Goal: Task Accomplishment & Management: Manage account settings

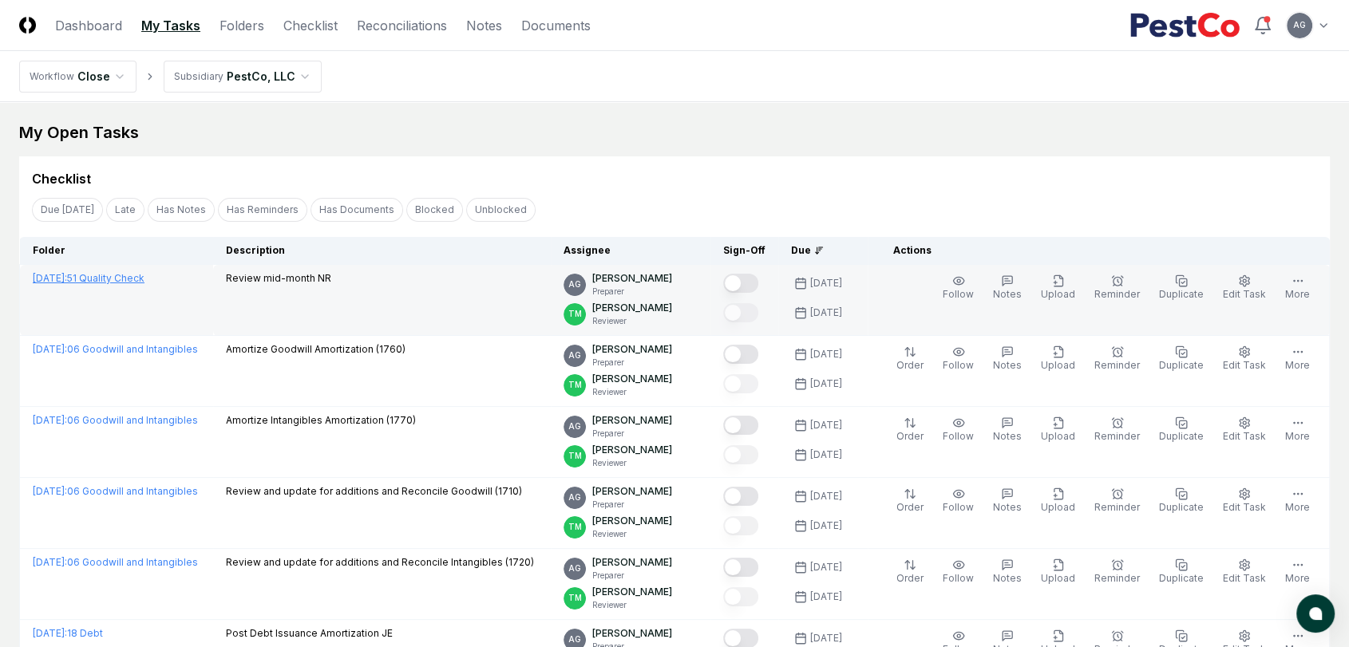
drag, startPoint x: 0, startPoint y: 0, endPoint x: 146, endPoint y: 279, distance: 315.3
click at [144, 279] on link "[DATE] : 51 Quality Check" at bounding box center [89, 278] width 112 height 12
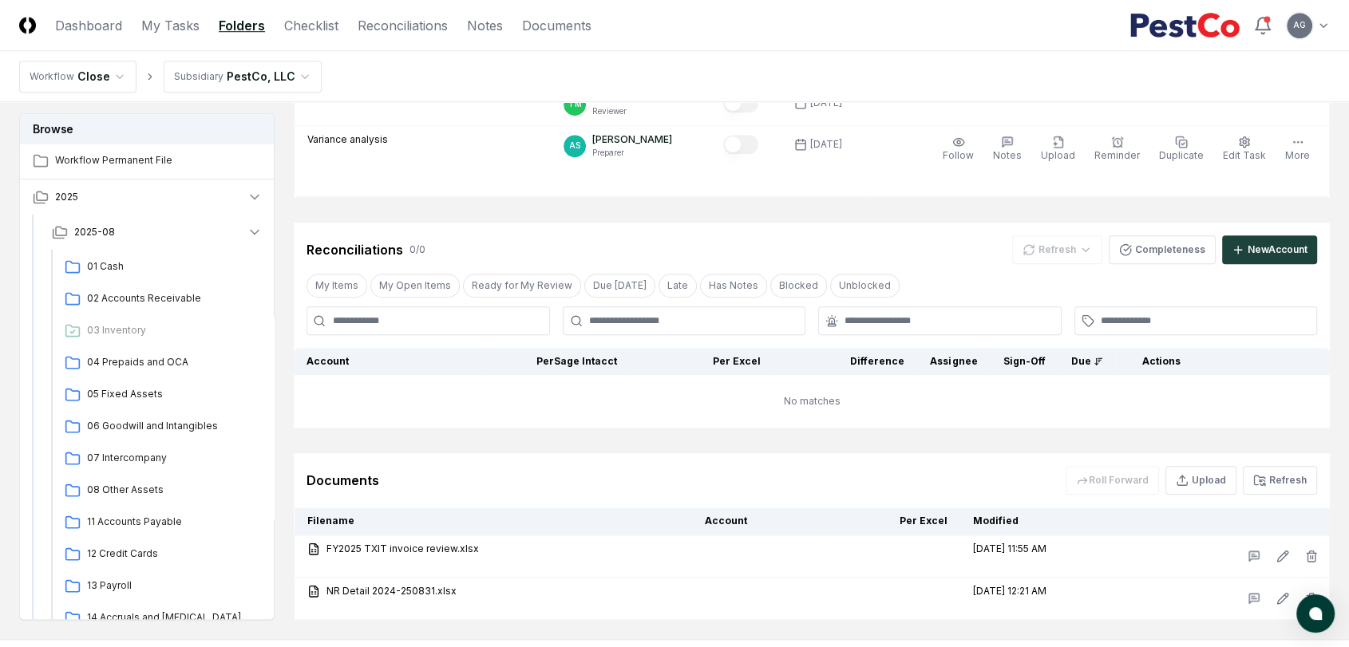
scroll to position [1326, 0]
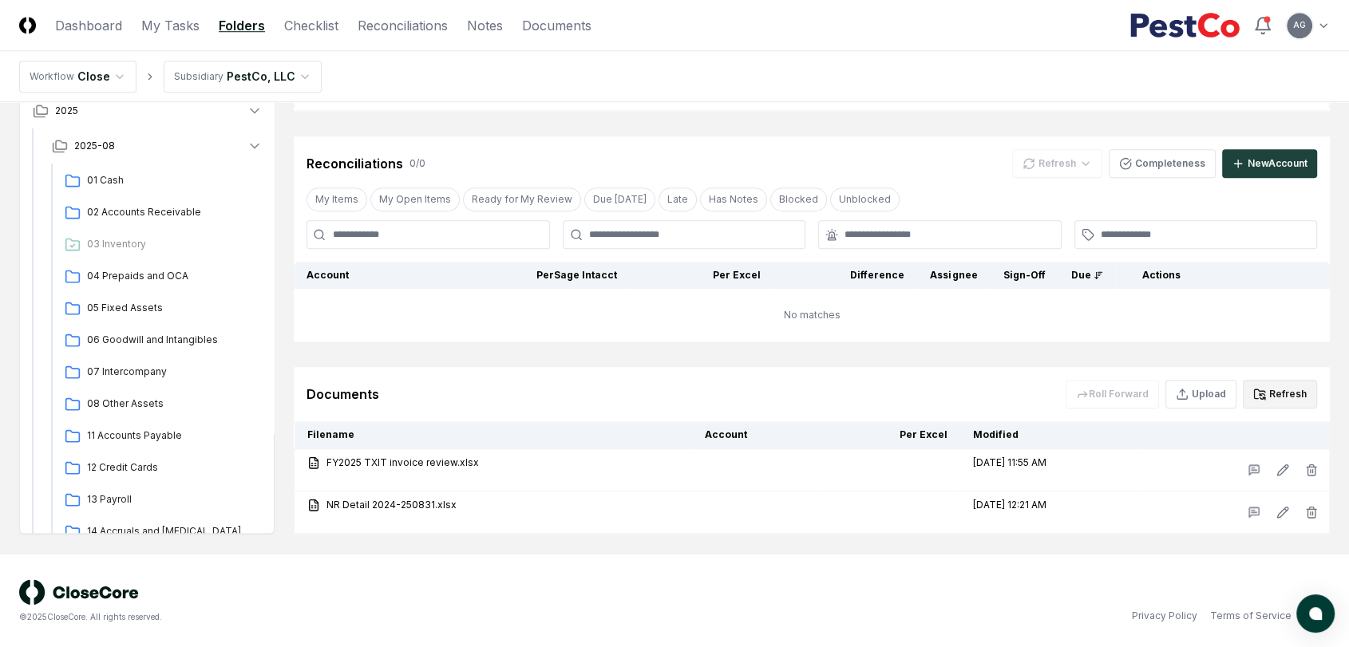
click at [1271, 392] on button "Refresh" at bounding box center [1280, 394] width 74 height 29
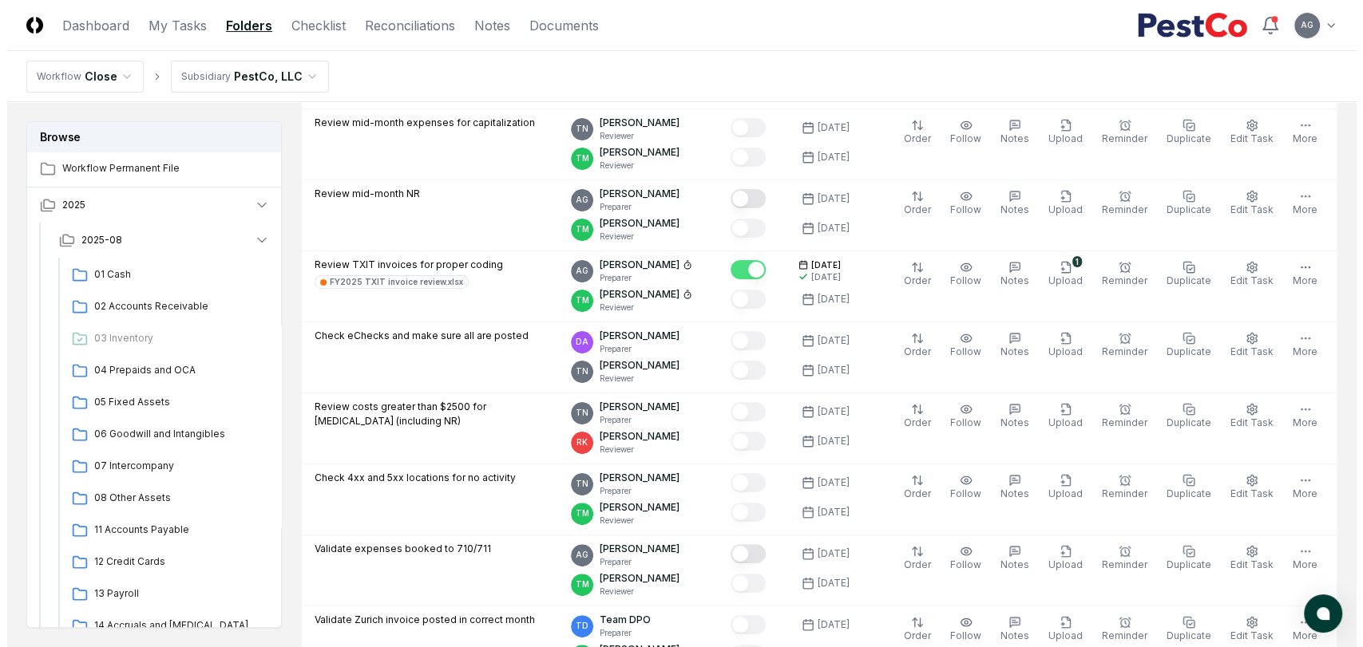
scroll to position [84, 0]
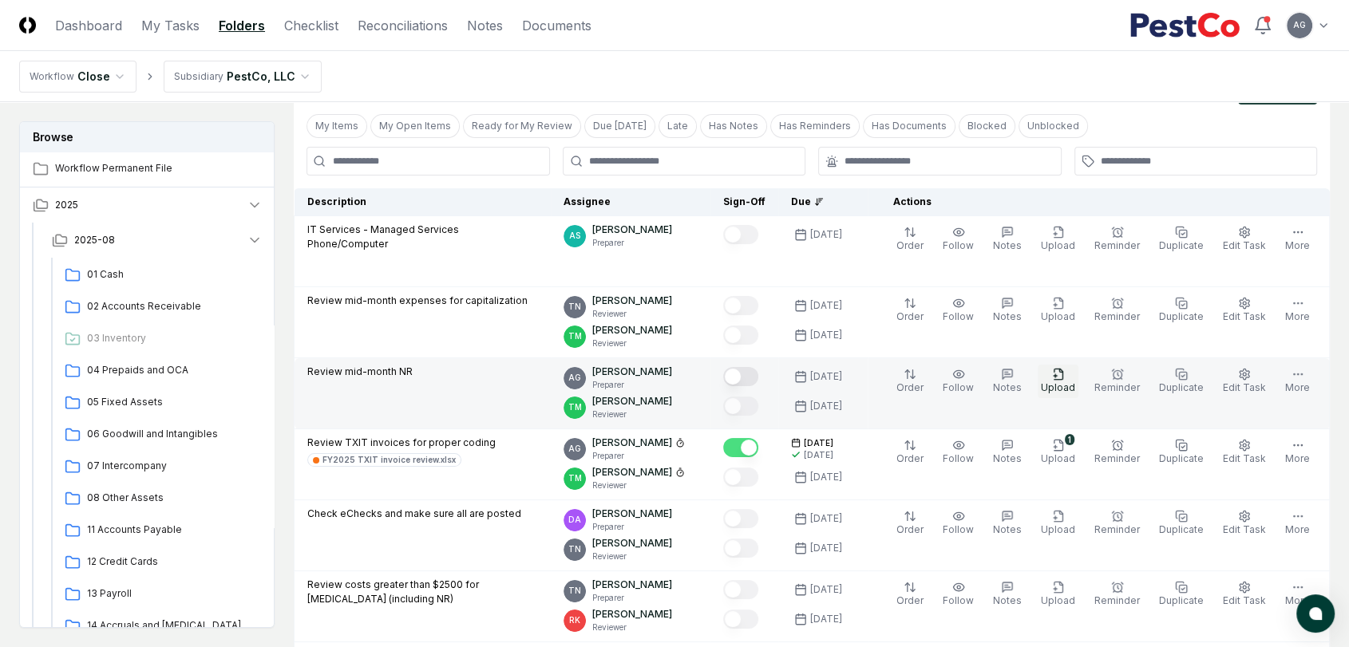
click at [1062, 386] on span "Upload" at bounding box center [1058, 388] width 34 height 12
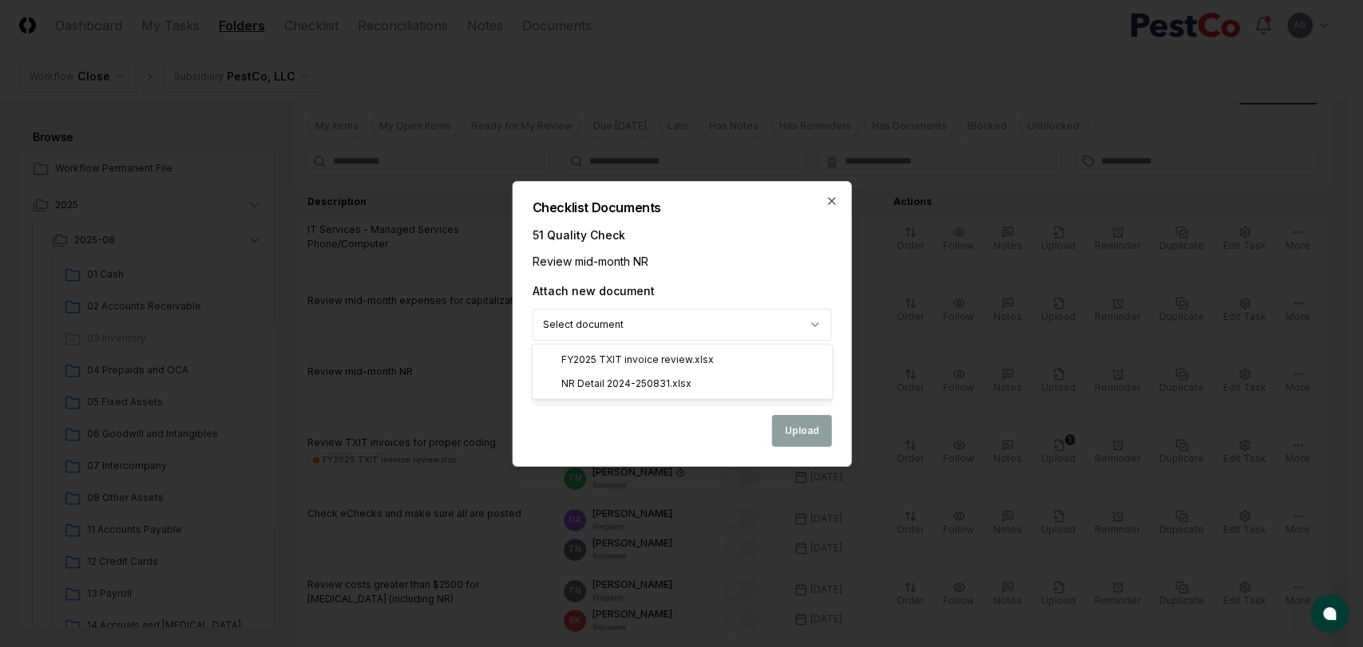
select select "**********"
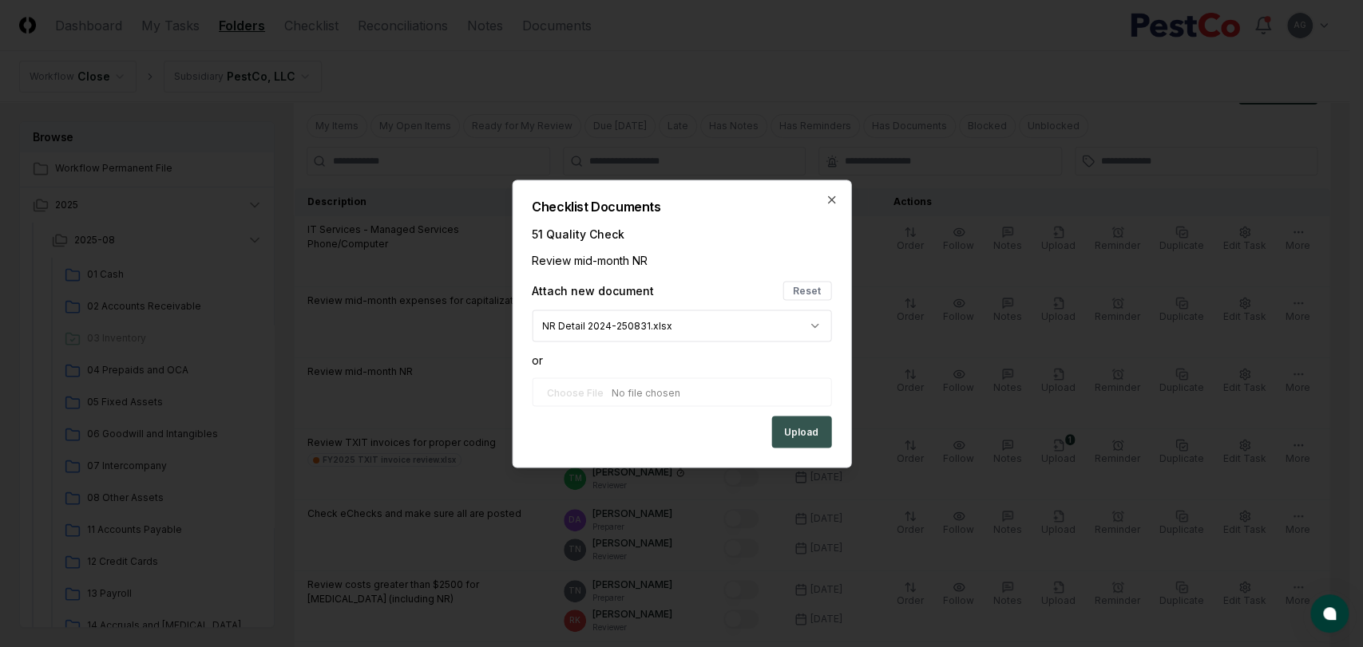
click at [803, 433] on button "Upload" at bounding box center [801, 432] width 60 height 32
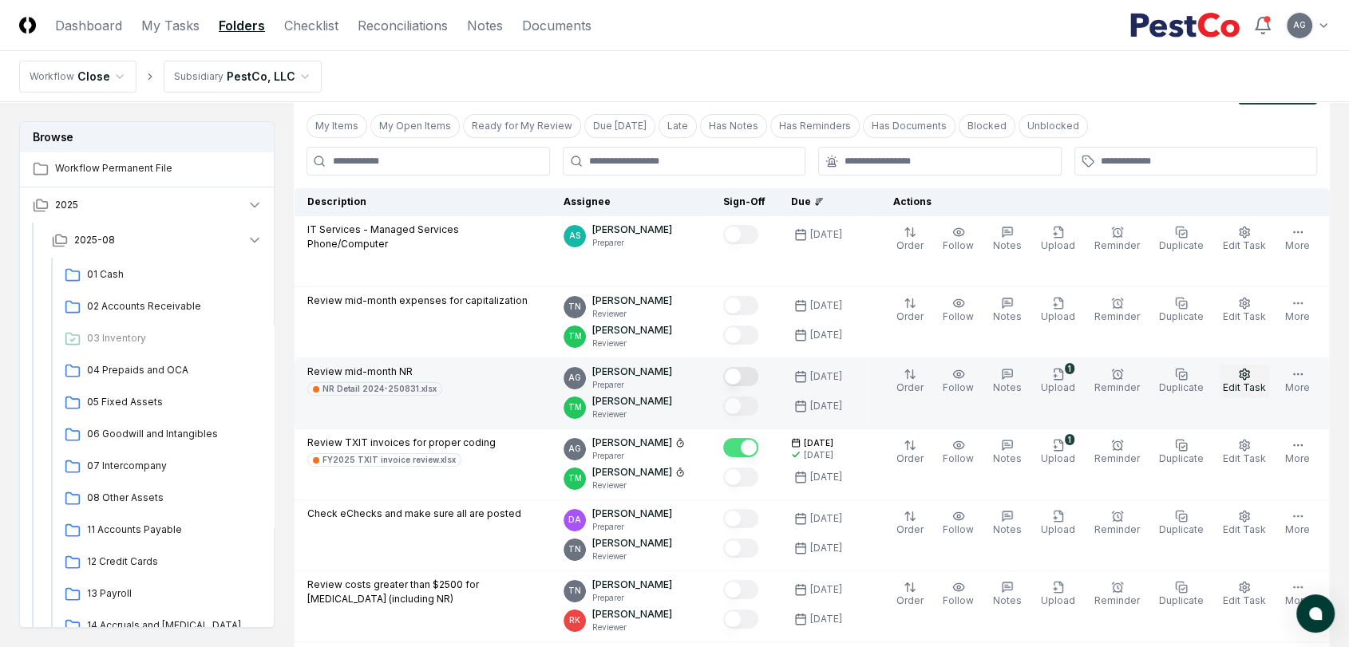
click at [1254, 378] on button "Edit Task" at bounding box center [1244, 382] width 49 height 34
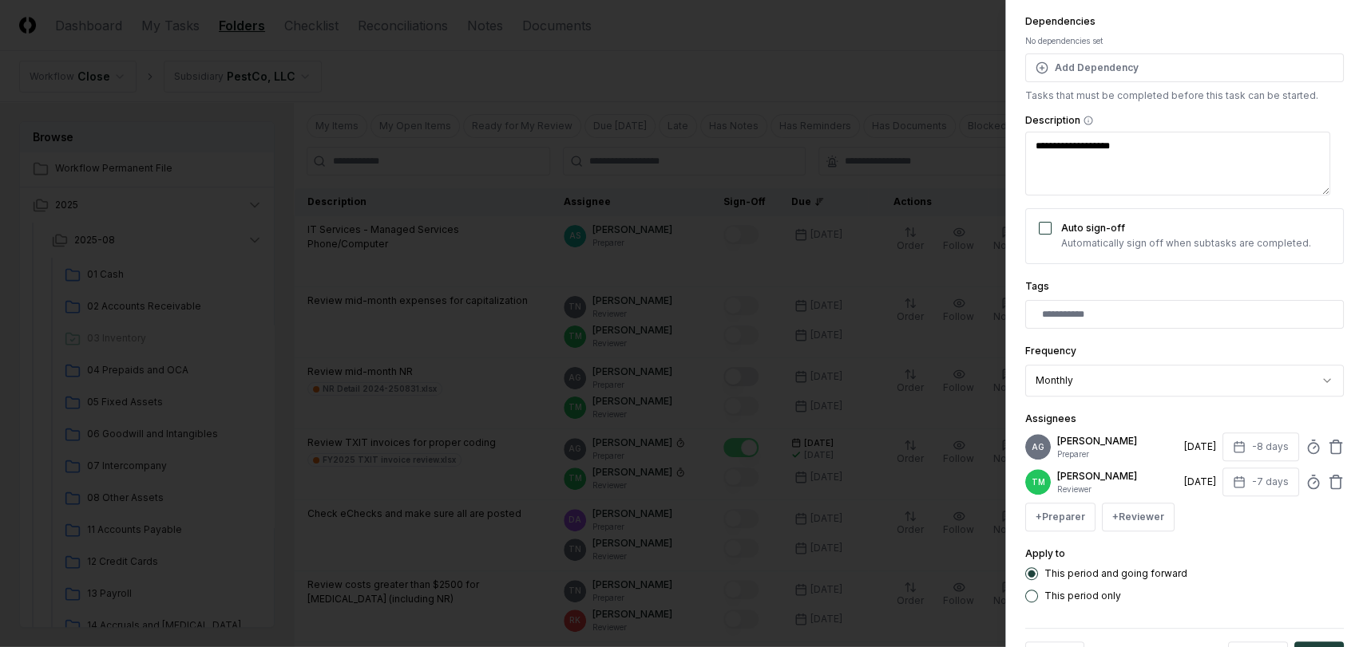
scroll to position [177, 0]
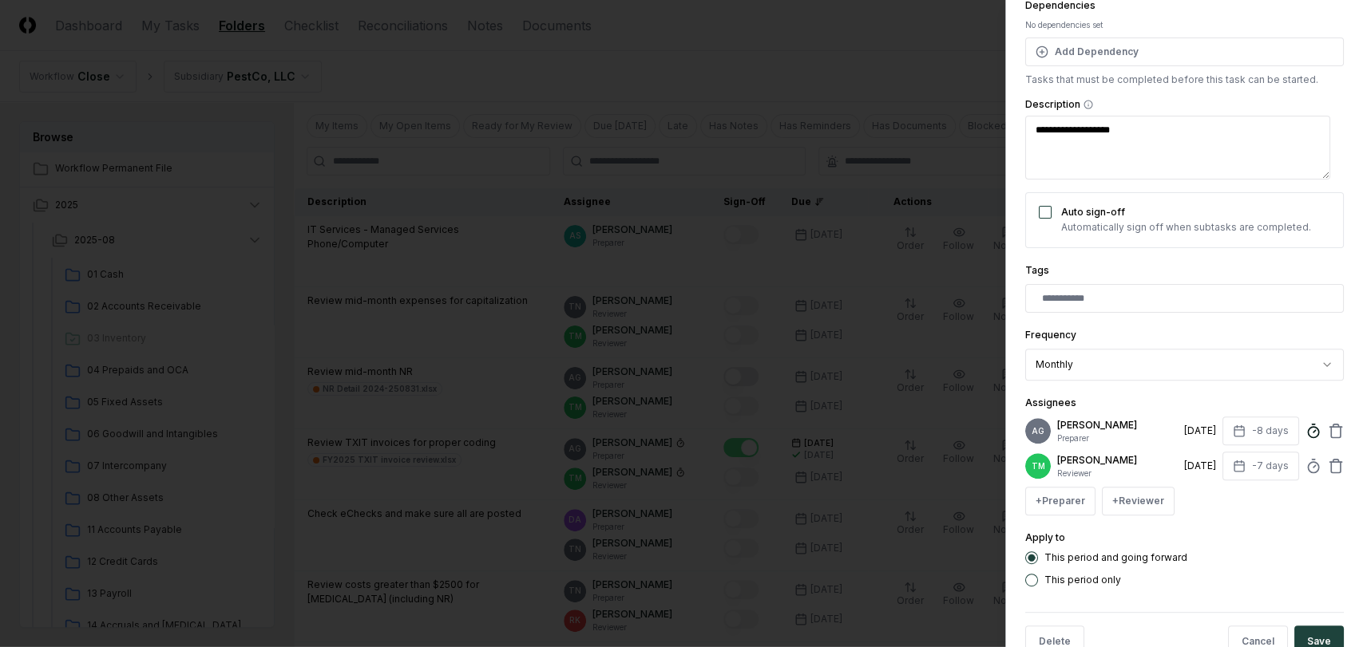
click at [1313, 433] on line at bounding box center [1314, 431] width 2 height 2
type textarea "*"
type input "*****"
click at [1327, 564] on div "This period and going forward" at bounding box center [1184, 558] width 318 height 13
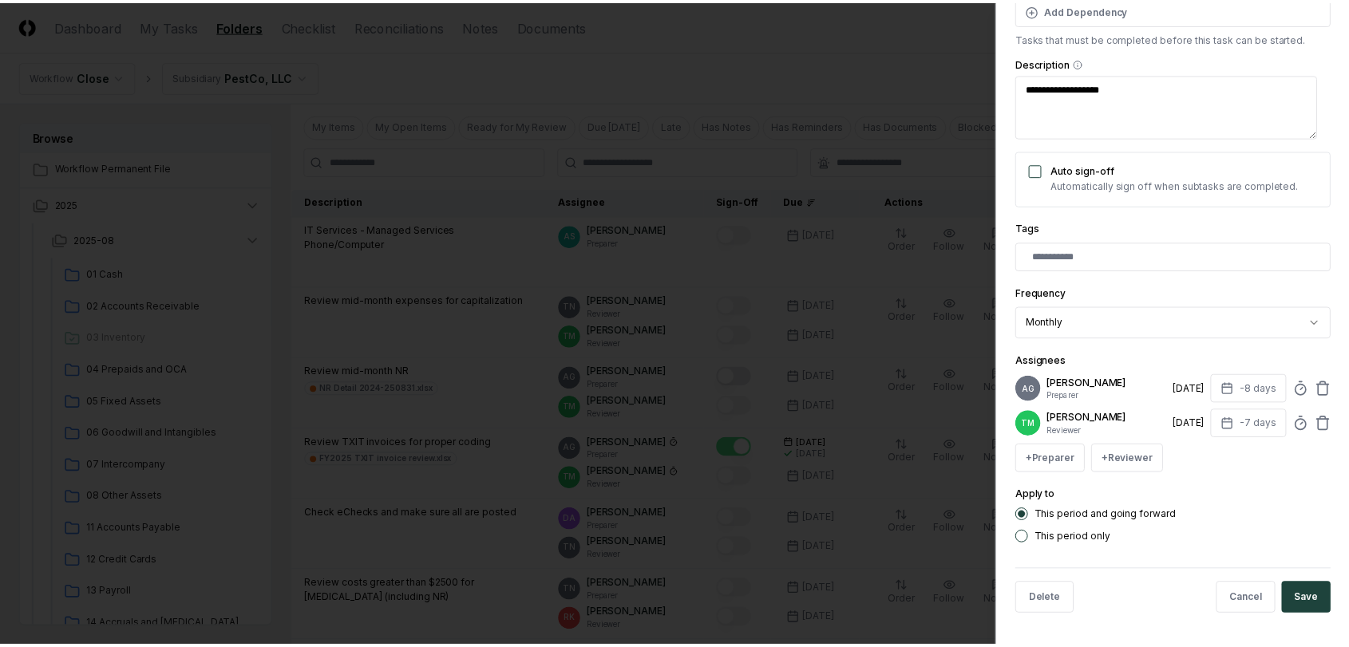
scroll to position [243, 0]
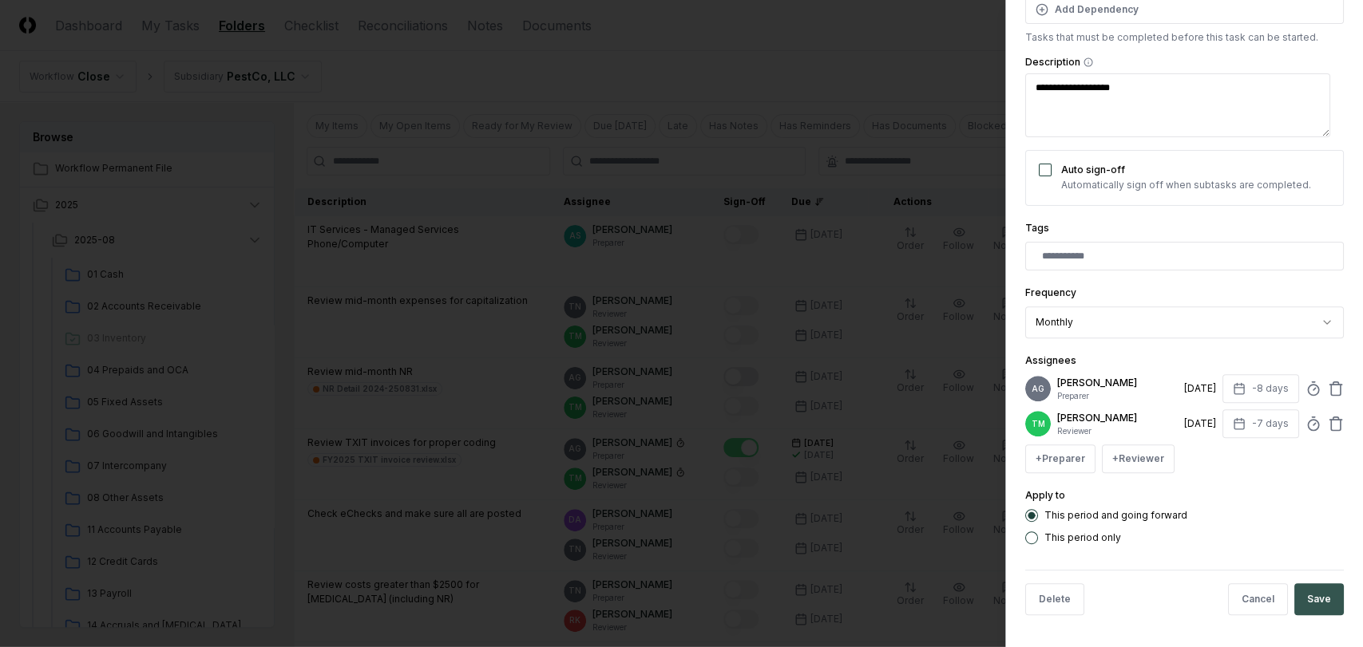
click at [1308, 593] on button "Save" at bounding box center [1318, 600] width 49 height 32
type textarea "*"
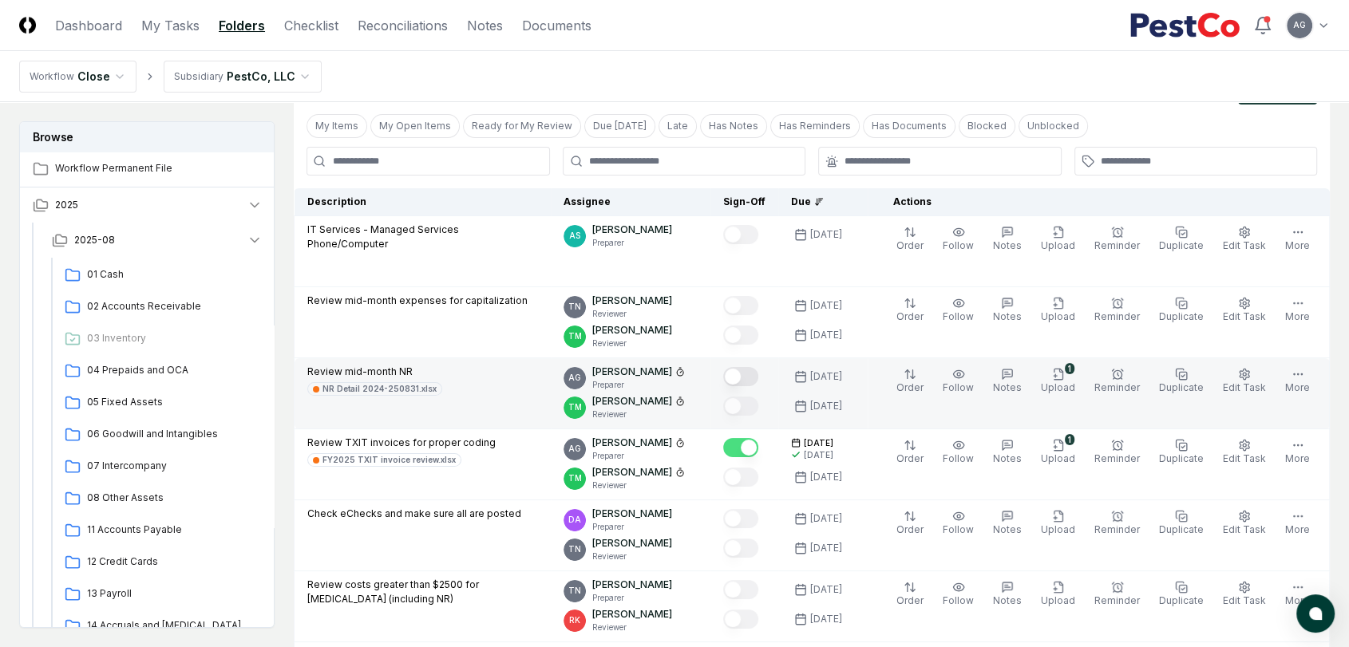
click at [758, 374] on button "Mark complete" at bounding box center [740, 376] width 35 height 19
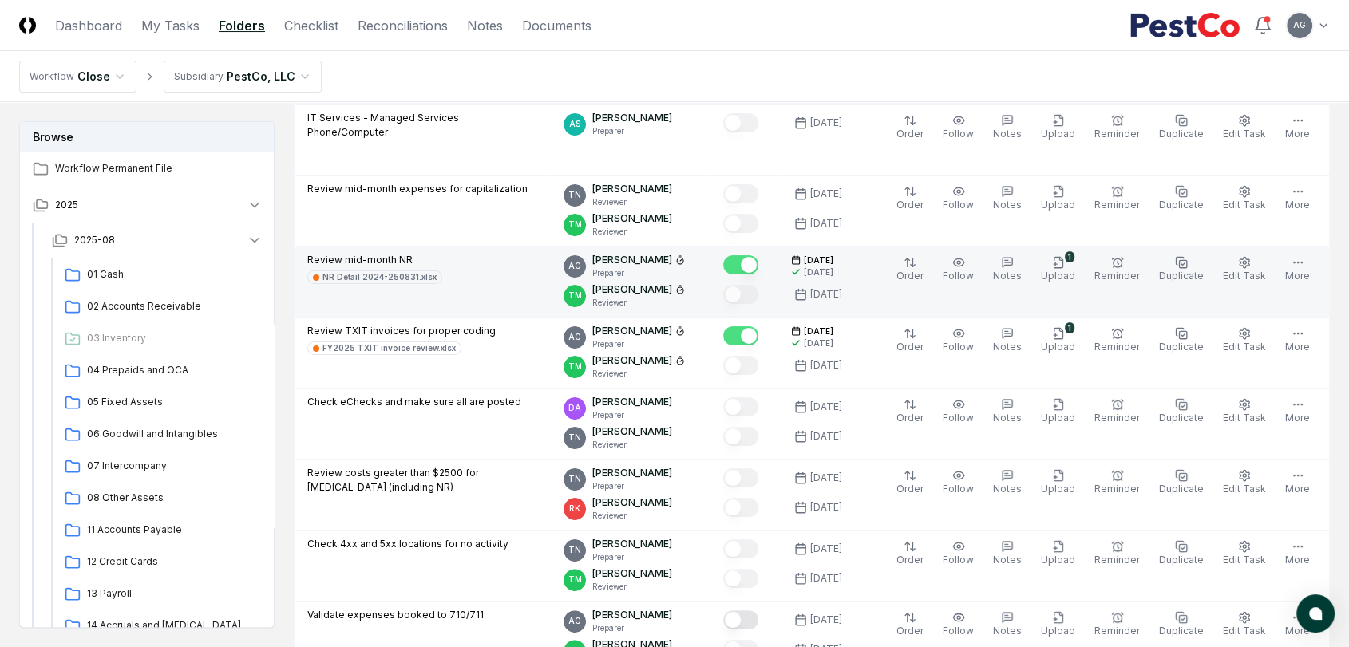
scroll to position [40, 0]
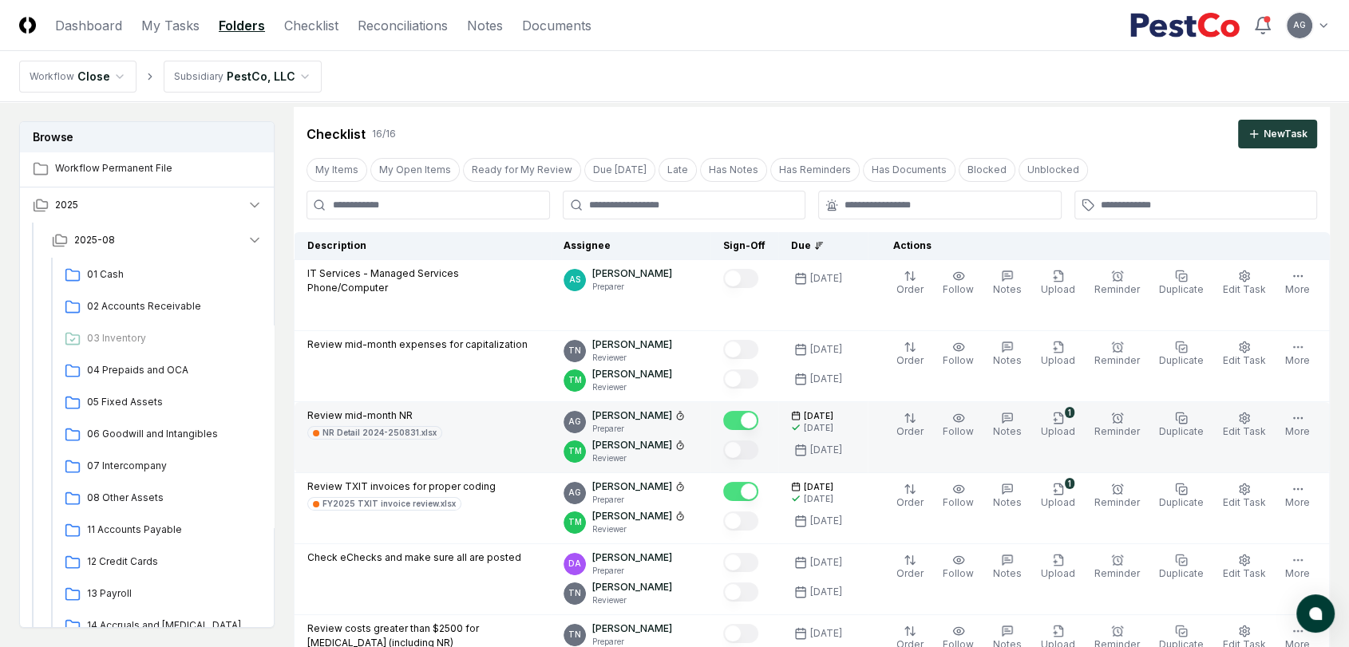
click at [617, 73] on nav "Workflow Close Subsidiary PestCo, LLC" at bounding box center [674, 76] width 1349 height 51
click at [154, 16] on link "My Tasks" at bounding box center [170, 25] width 58 height 19
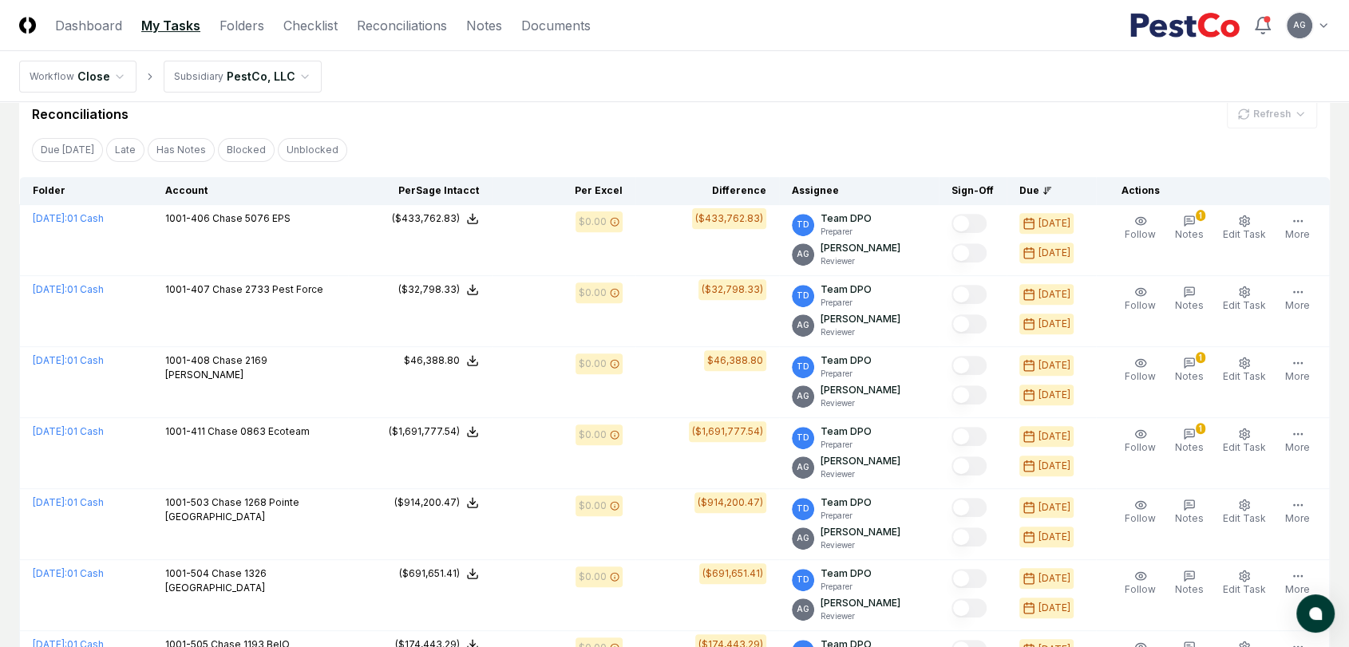
scroll to position [443, 0]
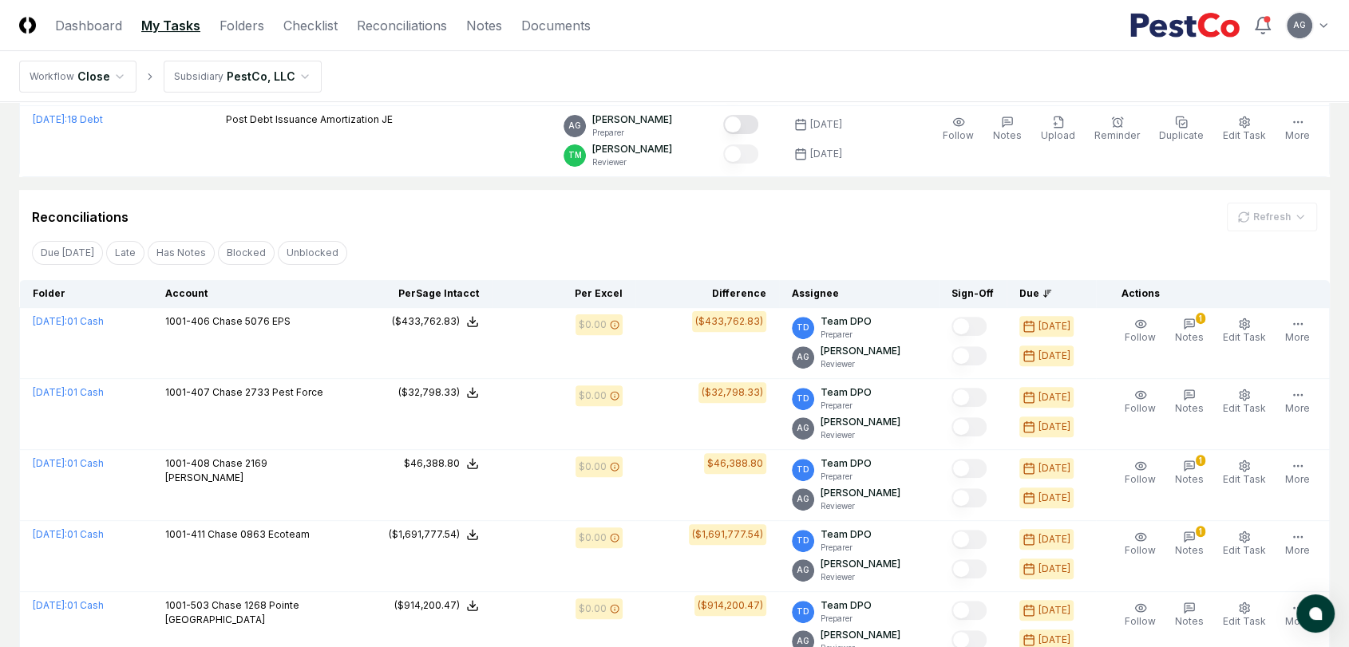
click at [671, 247] on div "Due [DATE] Late Has Notes Blocked Unblocked Clear Filter" at bounding box center [674, 253] width 1311 height 30
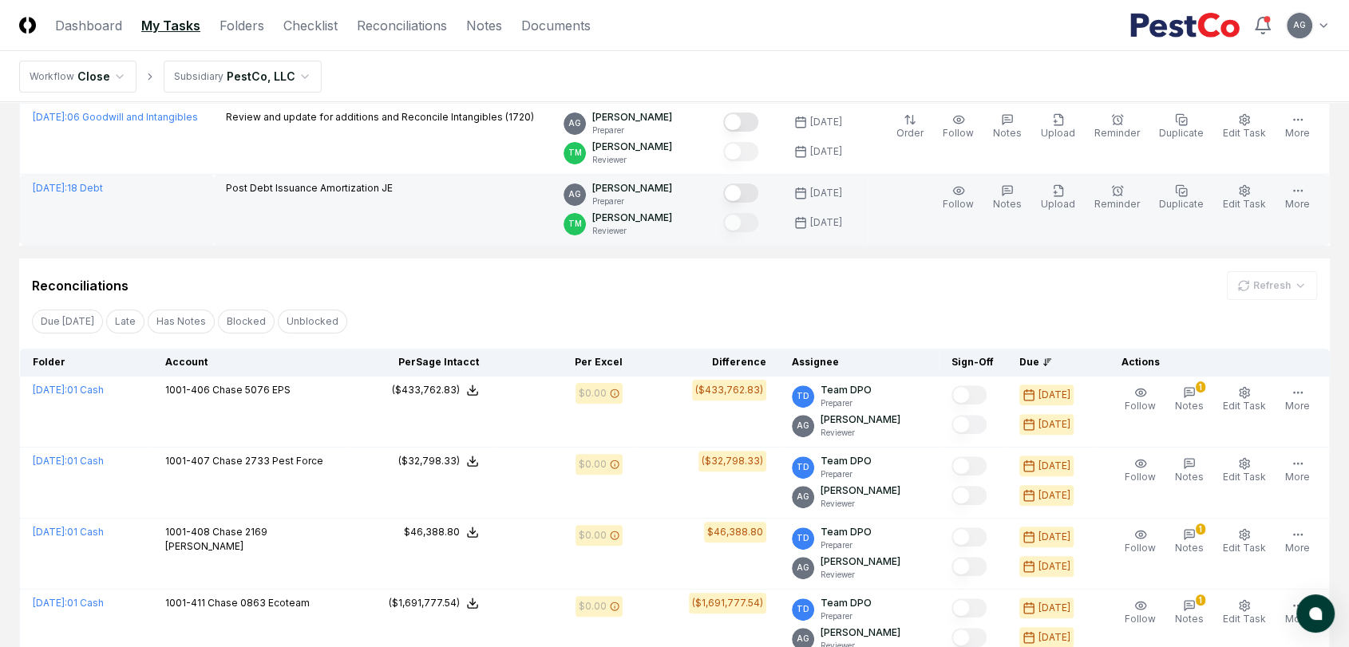
scroll to position [354, 0]
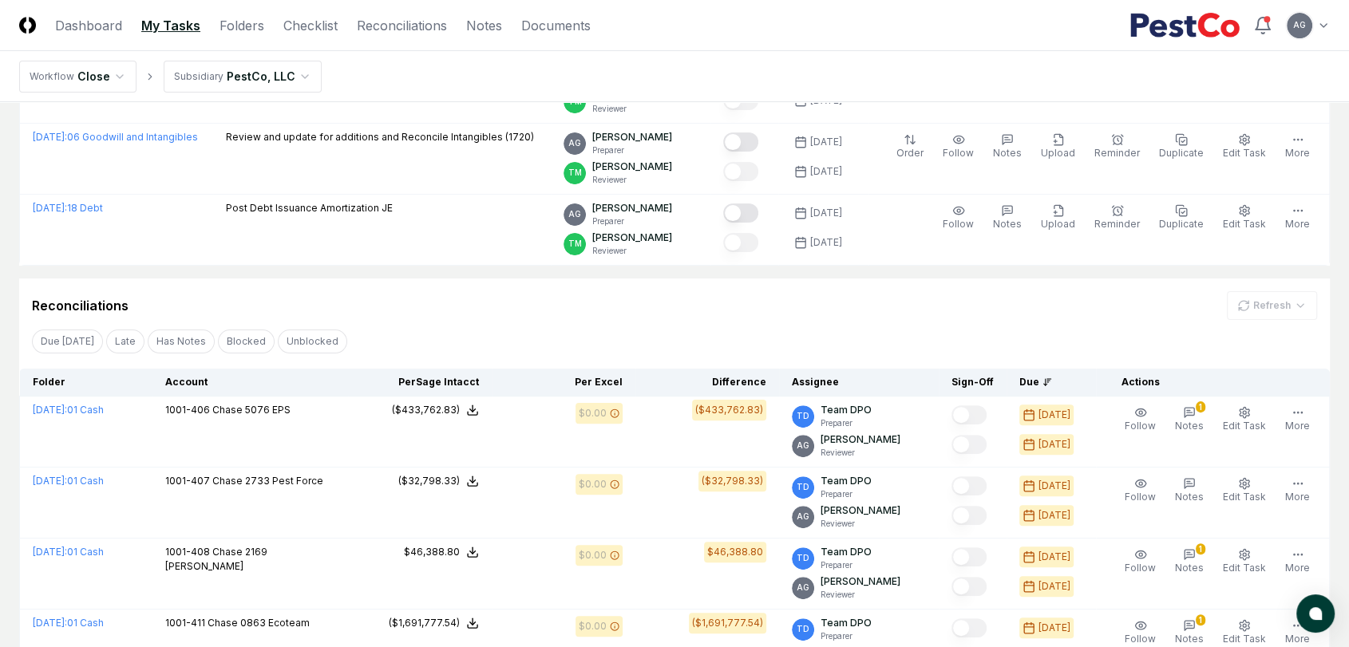
click at [674, 334] on div "Due [DATE] Late Has Notes Blocked Unblocked Clear Filter" at bounding box center [674, 341] width 1311 height 30
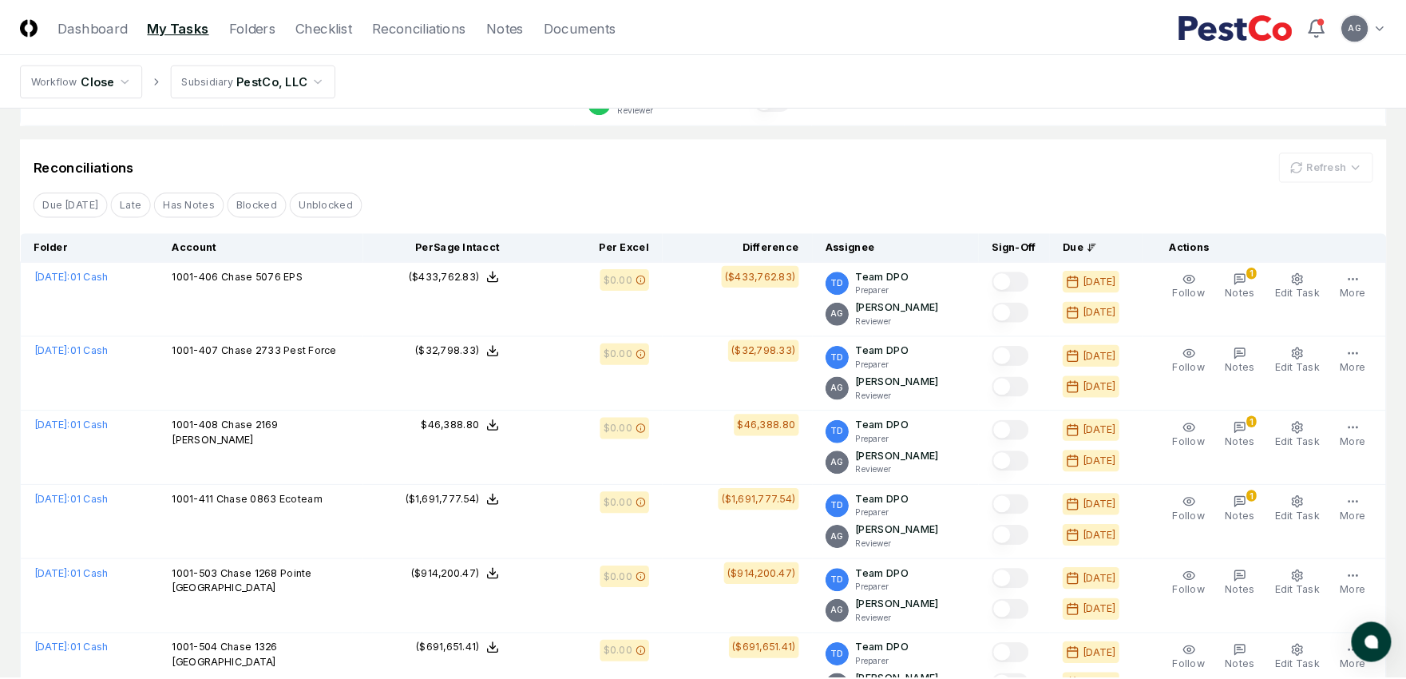
scroll to position [532, 0]
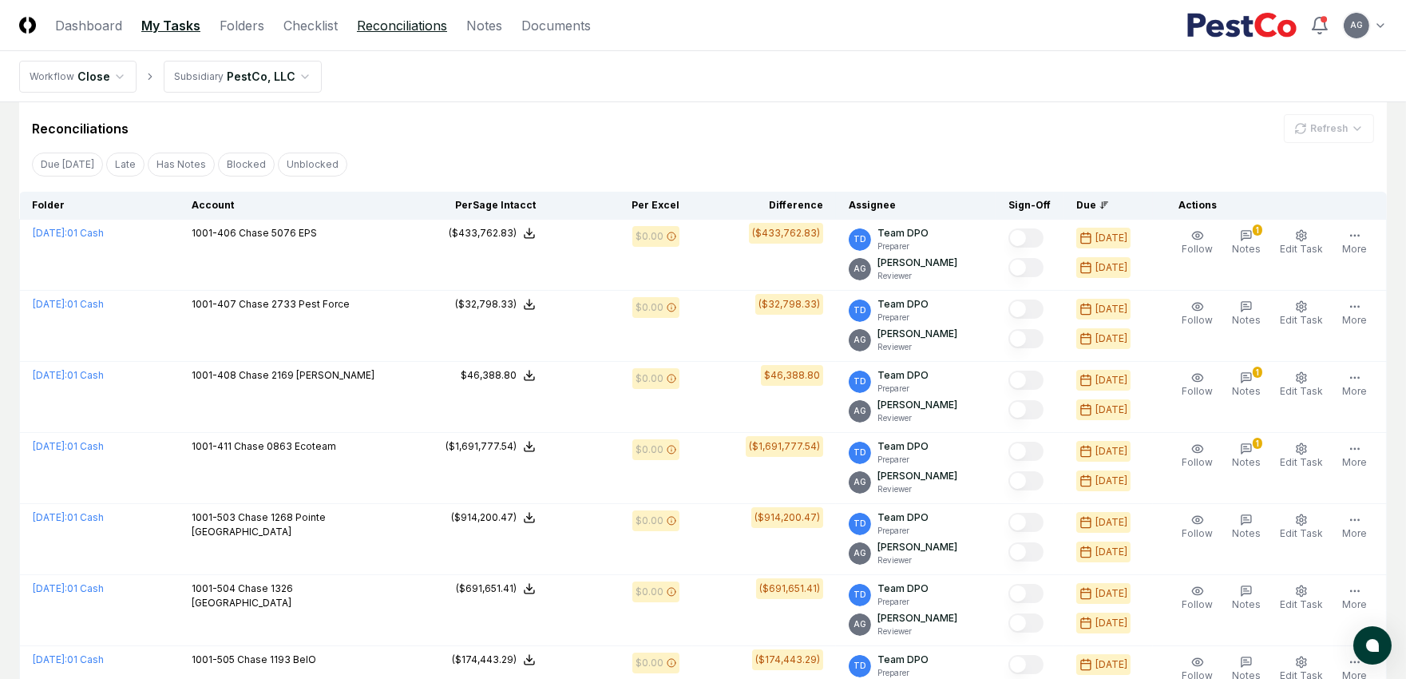
click at [376, 26] on link "Reconciliations" at bounding box center [402, 25] width 90 height 19
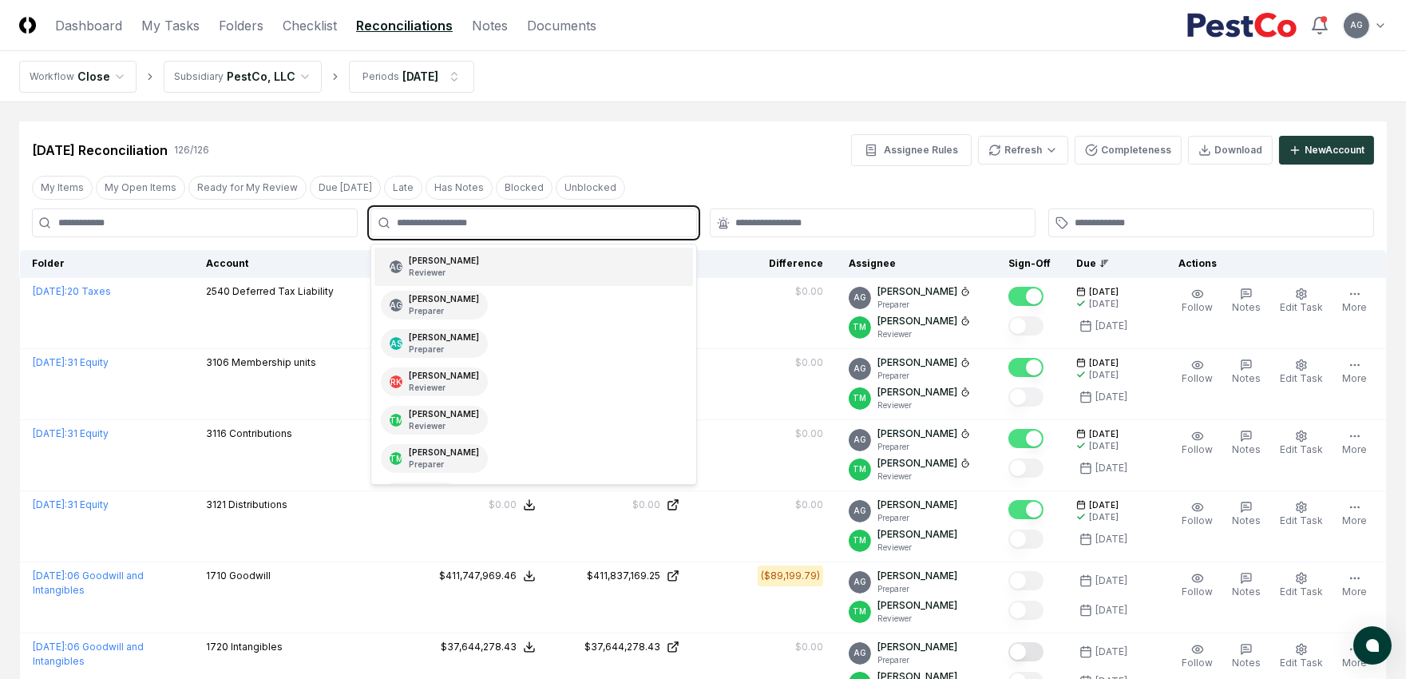
click at [528, 216] on input "text" at bounding box center [541, 223] width 289 height 14
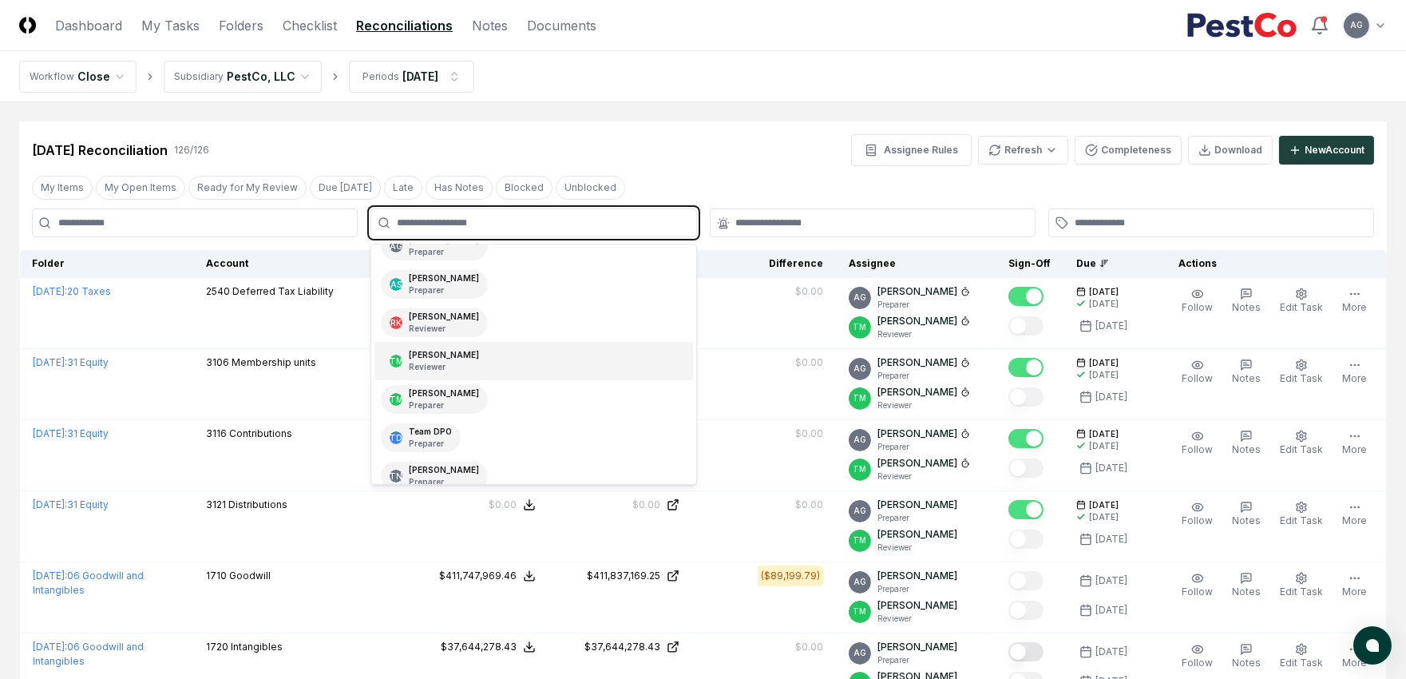
scroll to position [152, 0]
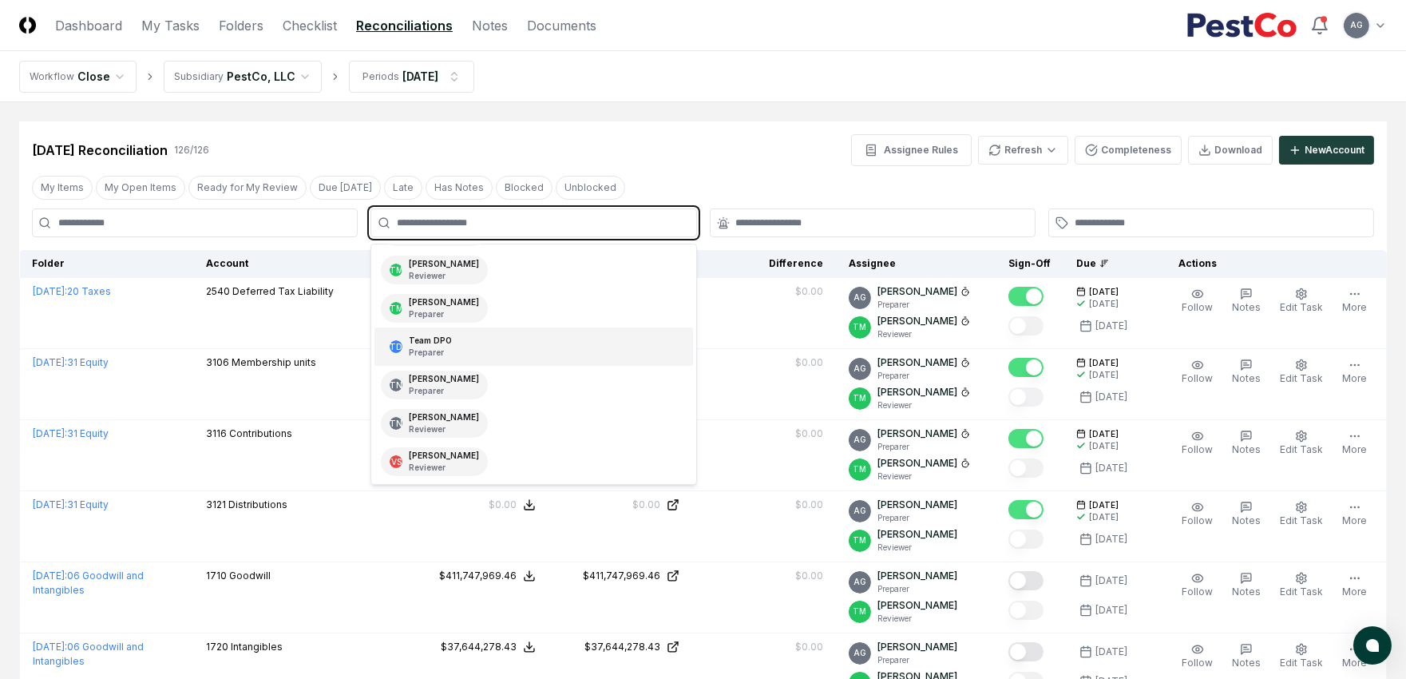
click at [481, 339] on div "TD Team DPO Preparer" at bounding box center [533, 346] width 318 height 38
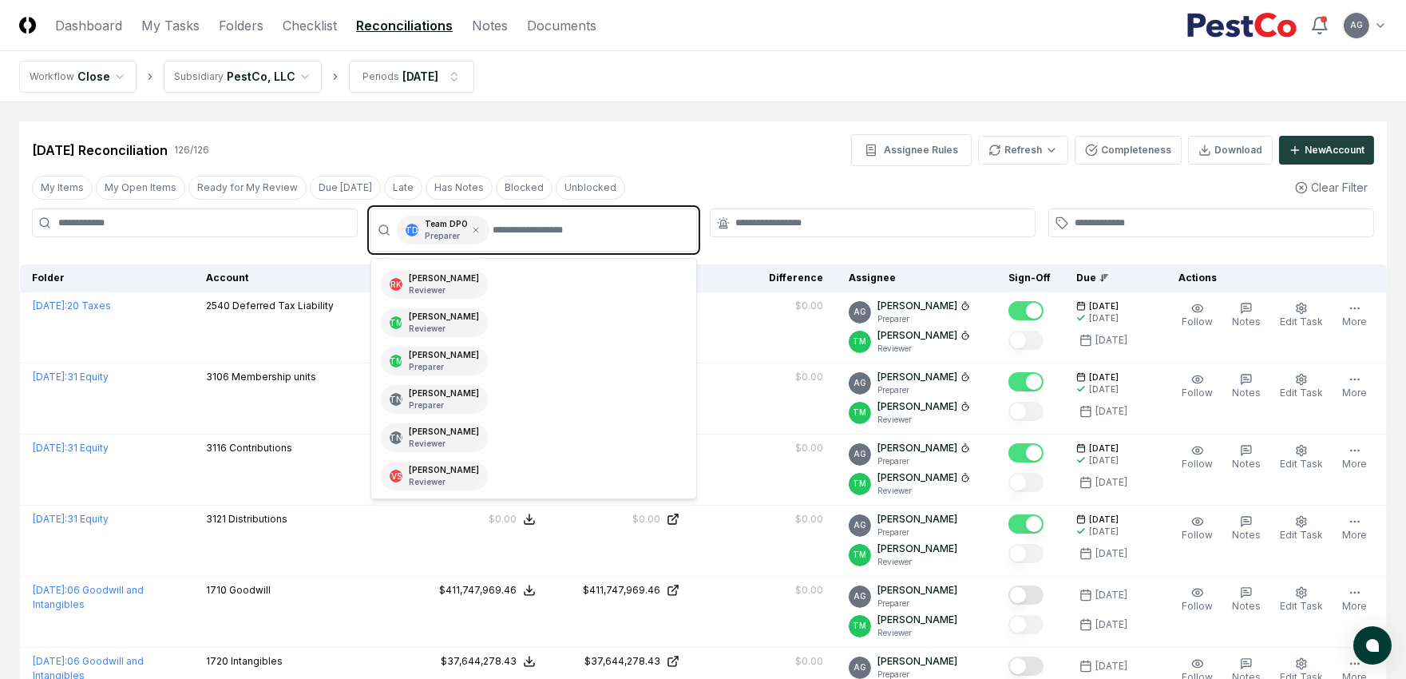
scroll to position [113, 0]
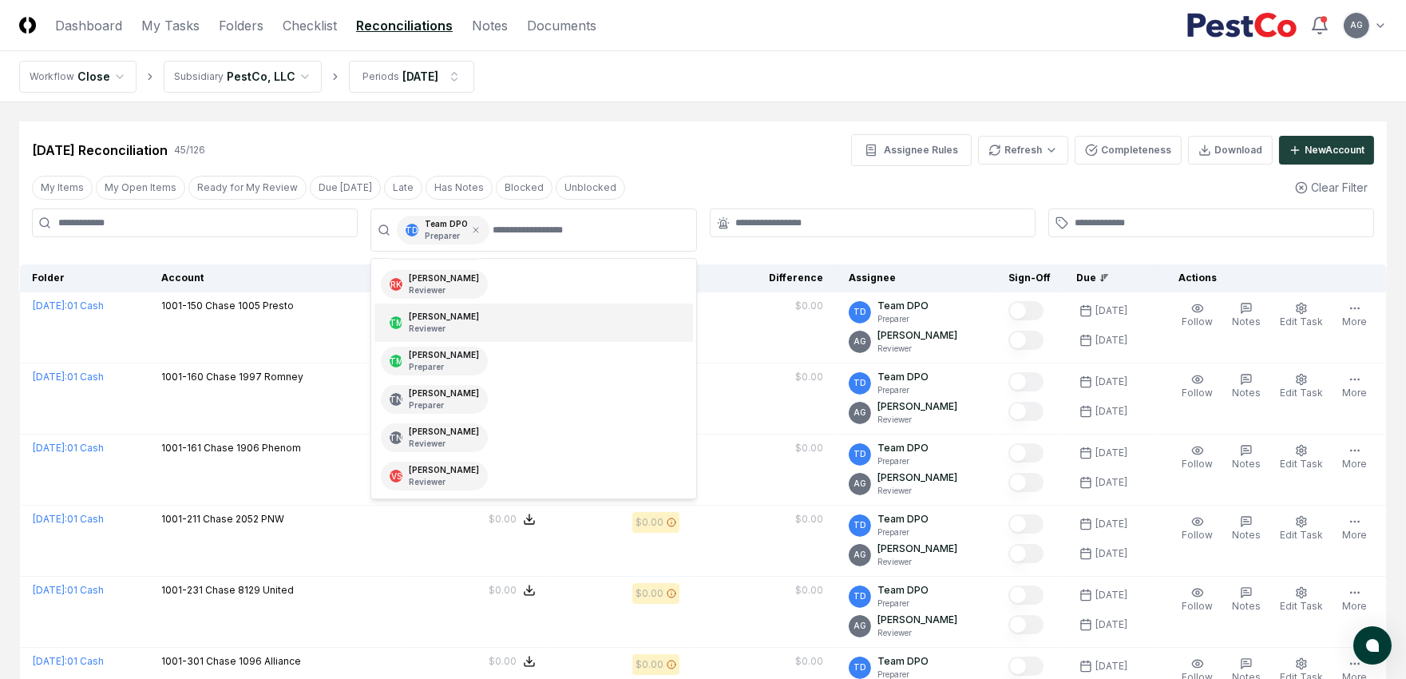
click at [723, 88] on nav "Workflow Close Subsidiary PestCo, LLC Periods [DATE]" at bounding box center [703, 76] width 1406 height 51
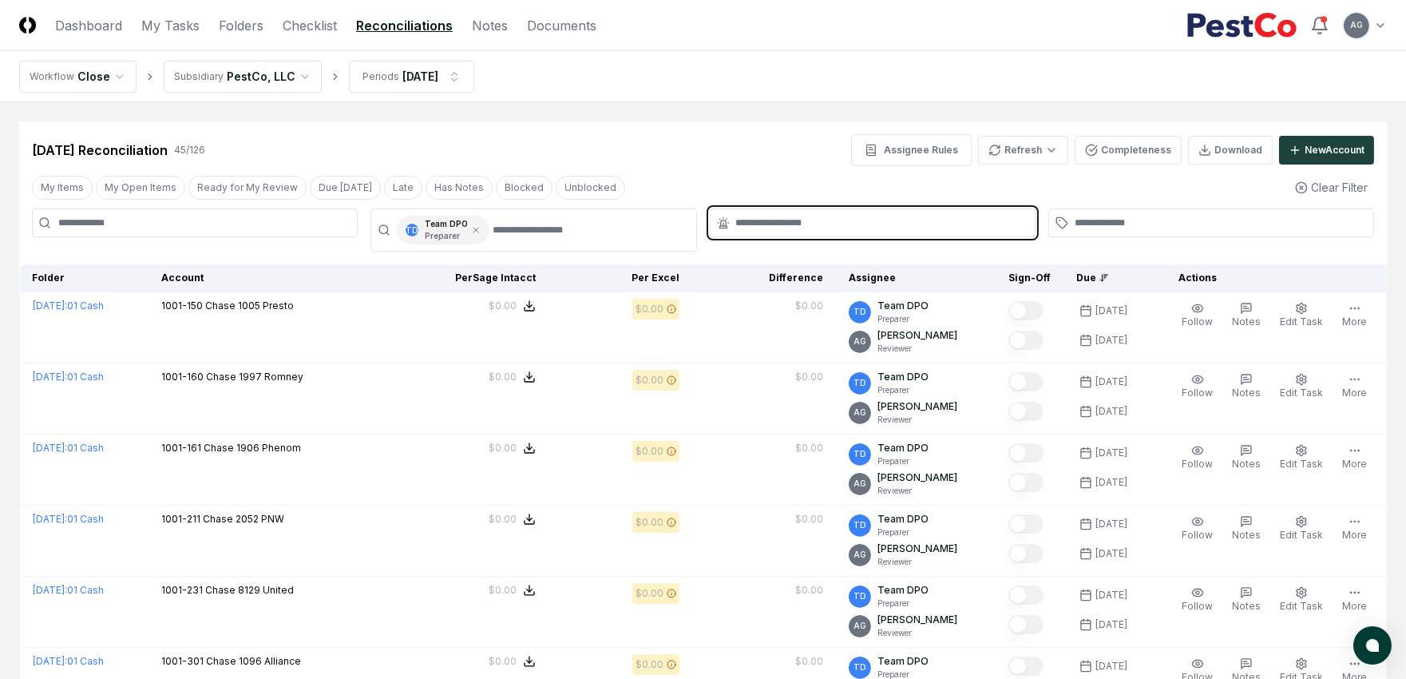
click at [845, 224] on input "text" at bounding box center [880, 223] width 289 height 14
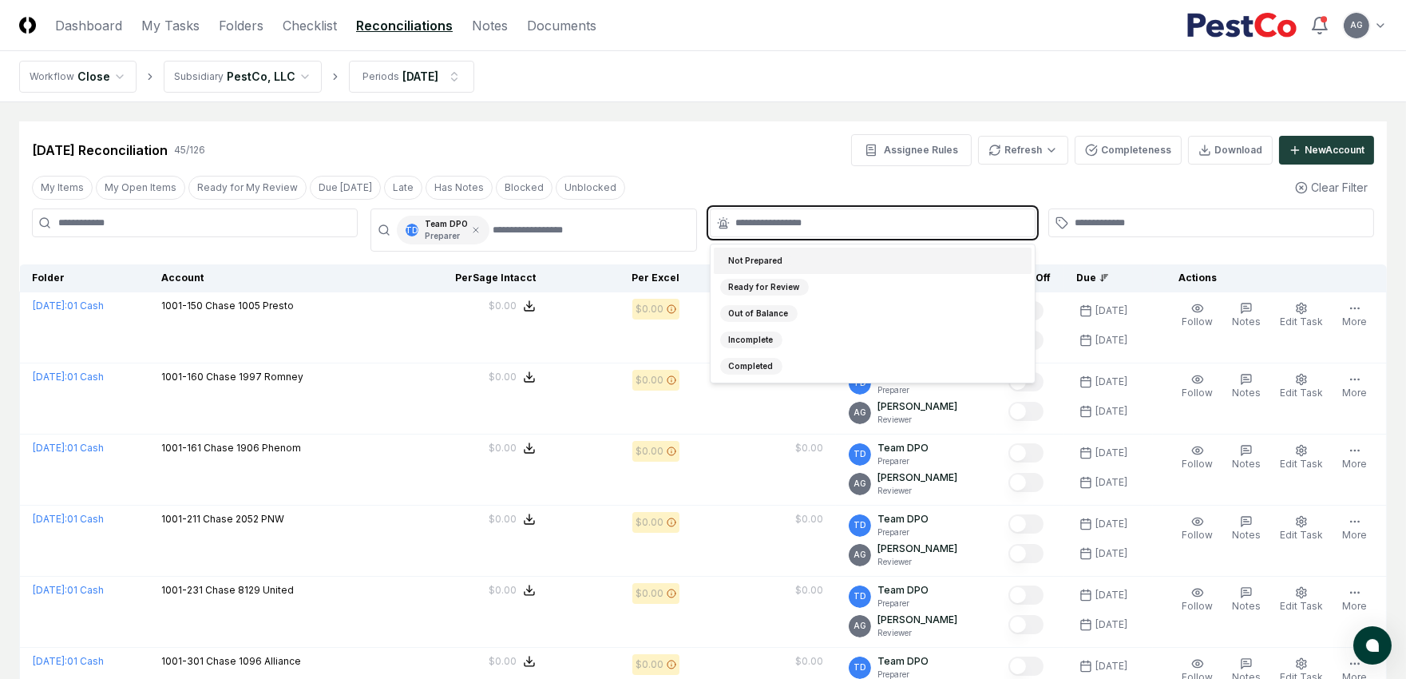
click at [845, 257] on div "Not Prepared" at bounding box center [873, 260] width 318 height 26
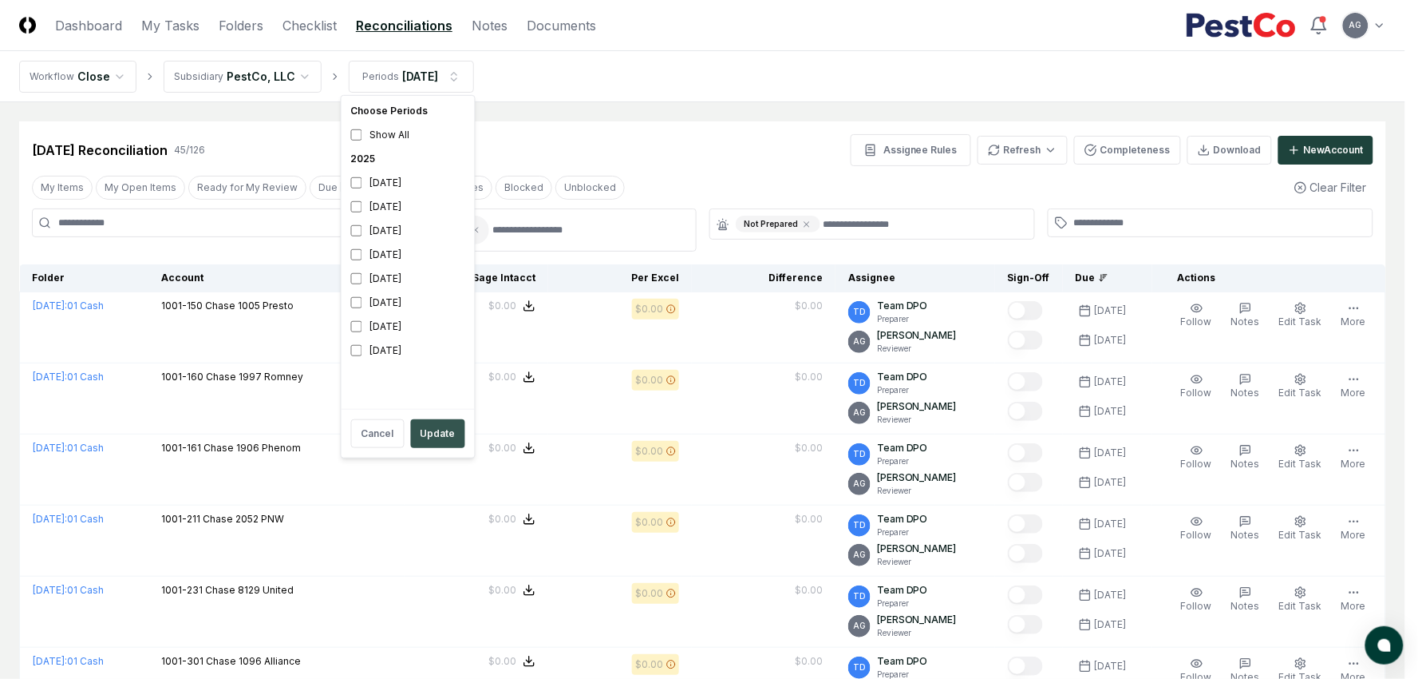
click at [437, 437] on button "Update" at bounding box center [438, 433] width 54 height 29
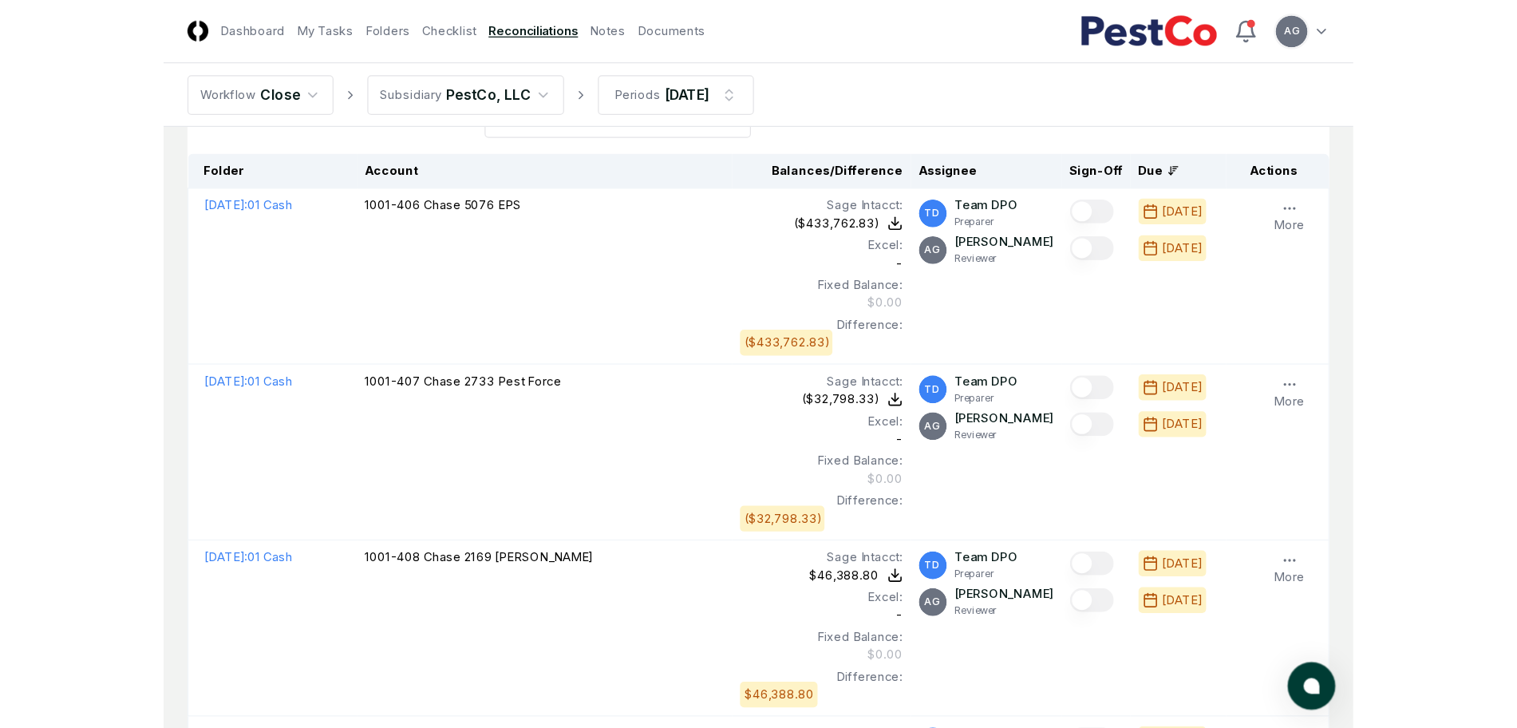
scroll to position [159, 0]
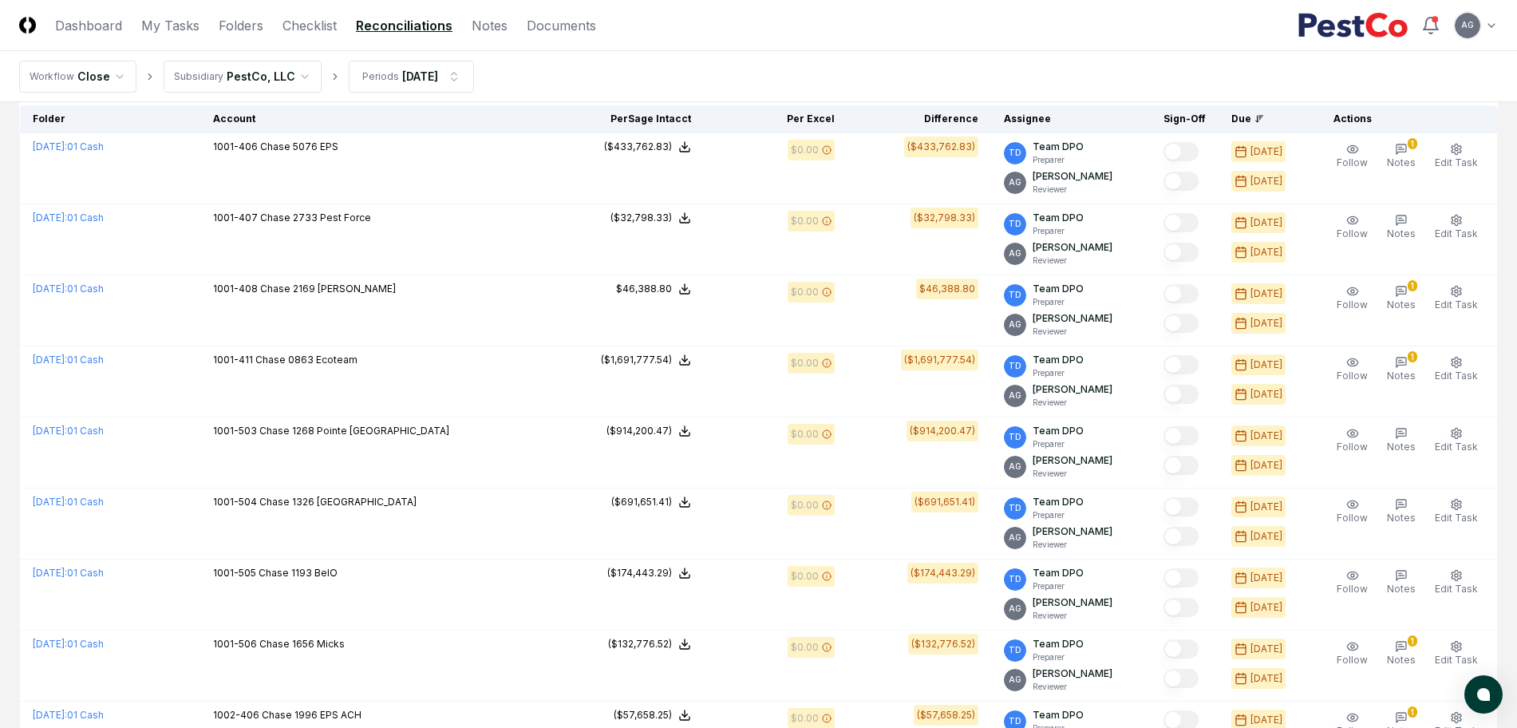
click at [722, 45] on header "CloseCore Dashboard My Tasks Folders Checklist Reconciliations Notes Documents …" at bounding box center [758, 25] width 1517 height 51
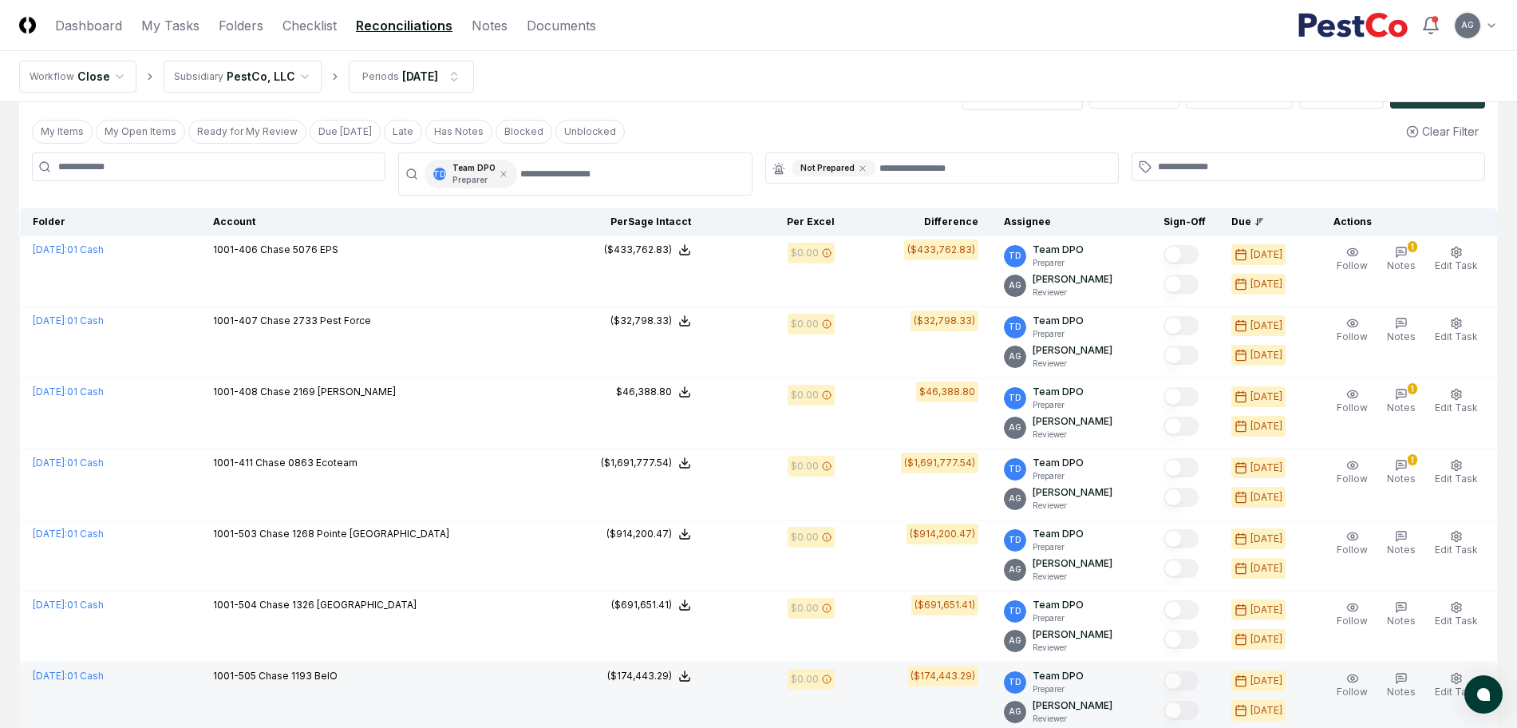
scroll to position [0, 0]
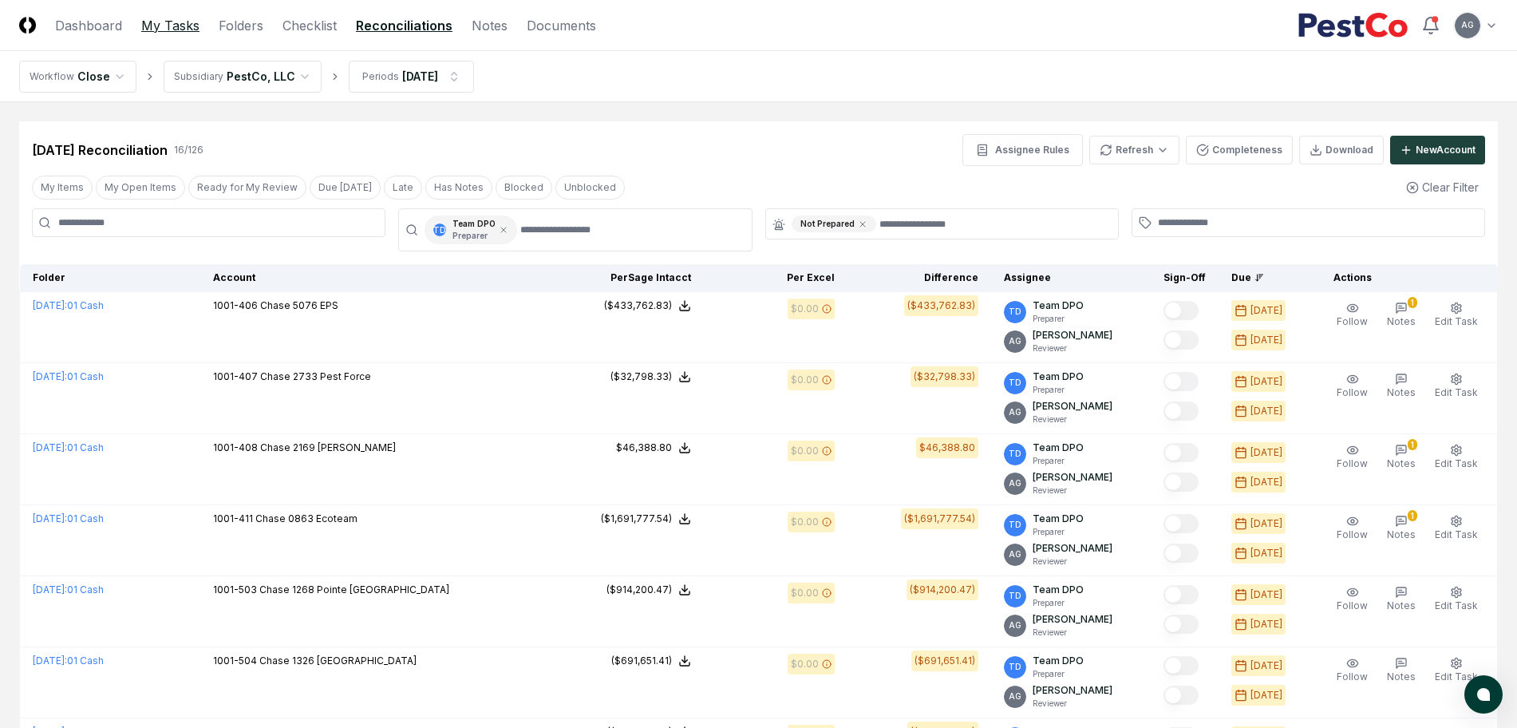
click at [147, 23] on link "My Tasks" at bounding box center [170, 25] width 58 height 19
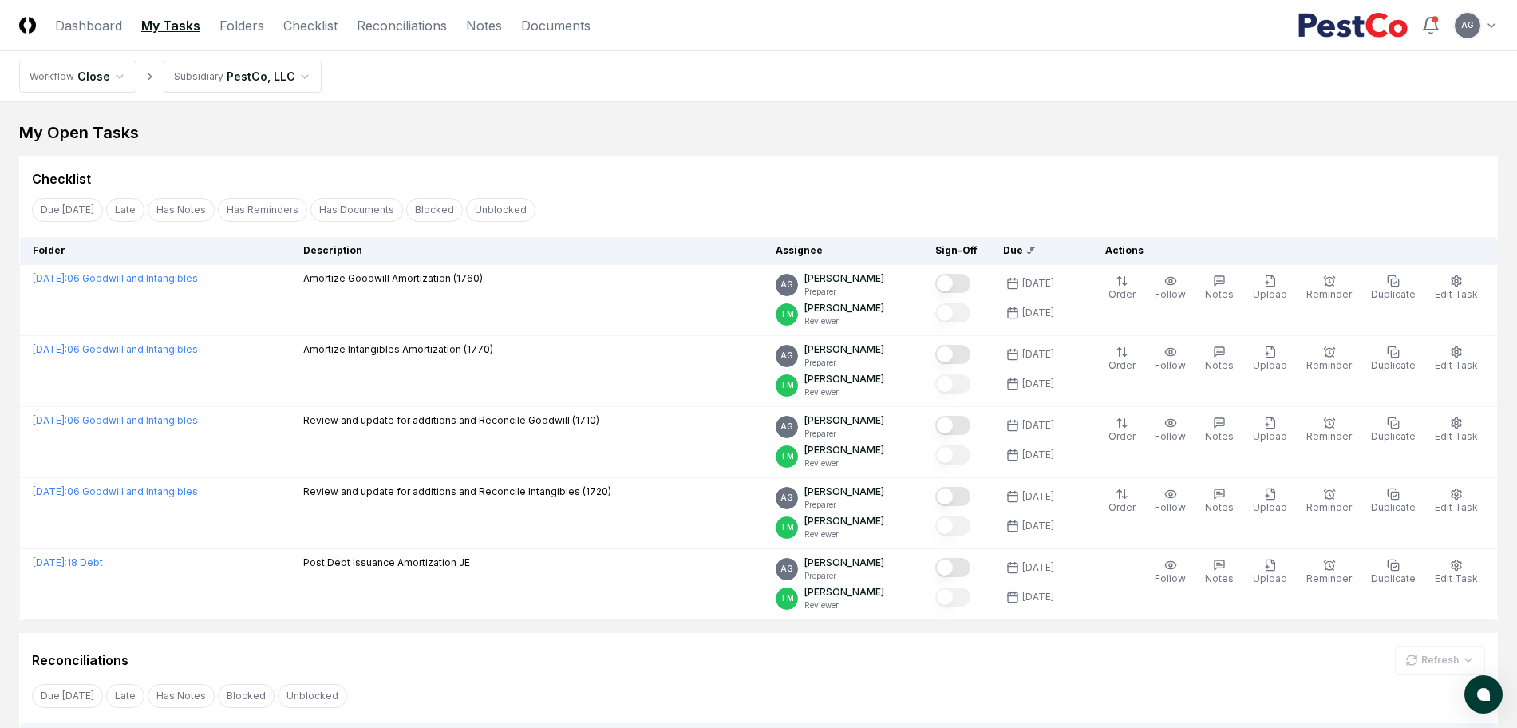
click at [675, 175] on div "Checklist" at bounding box center [759, 178] width 1454 height 19
